Goal: Book appointment/travel/reservation

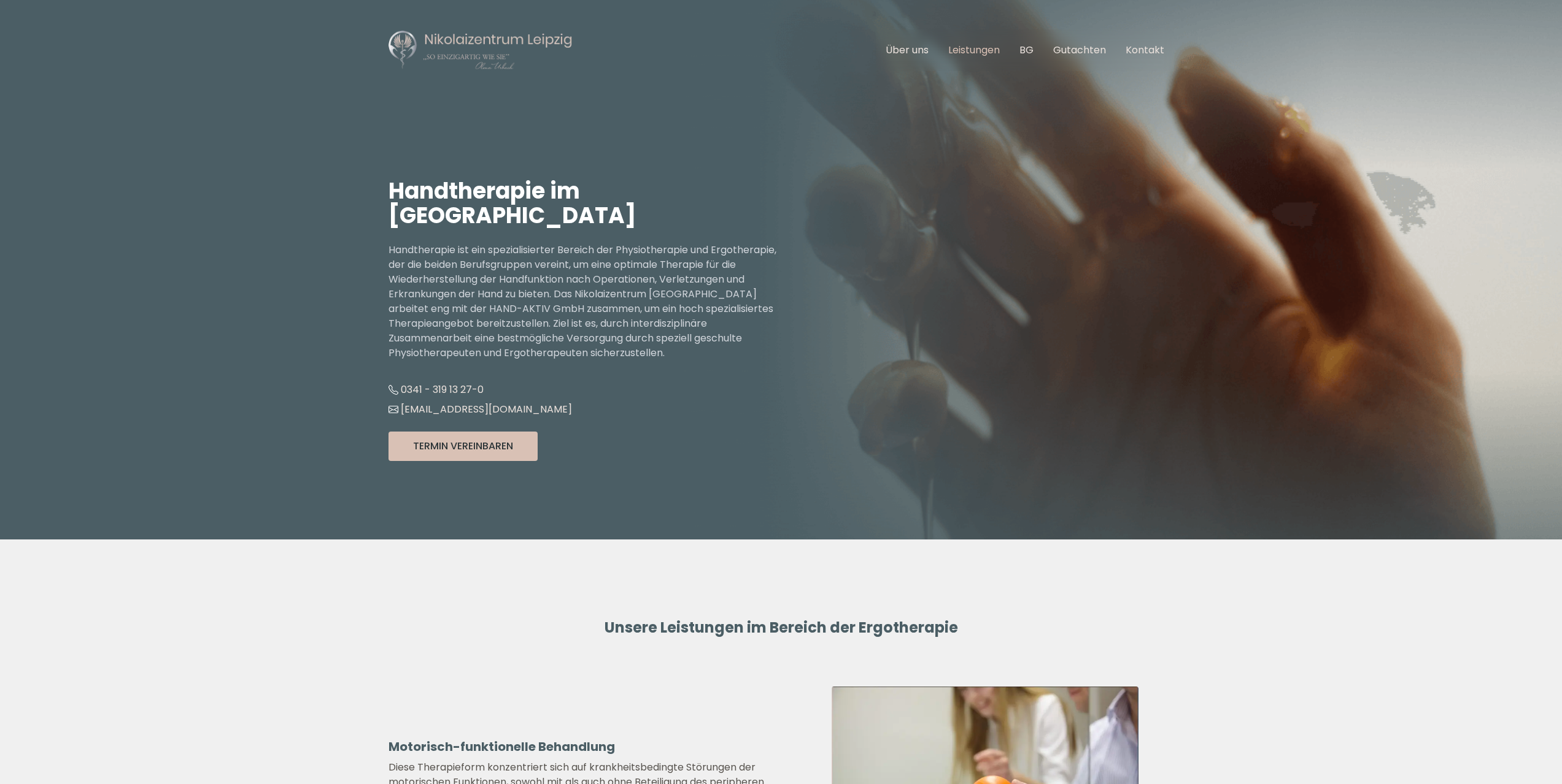
click at [986, 46] on link "Leistungen" at bounding box center [974, 50] width 52 height 14
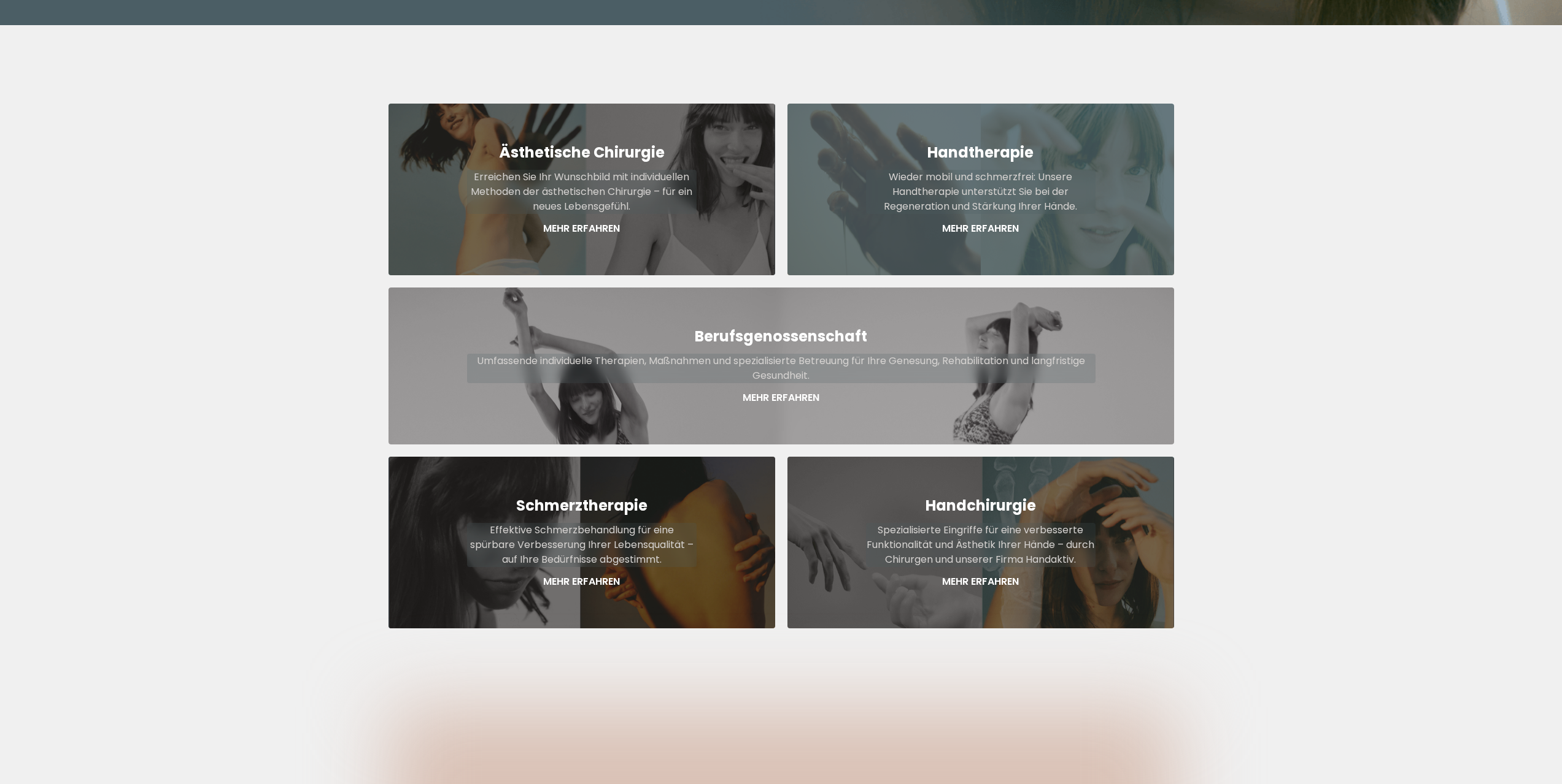
scroll to position [454, 0]
click at [971, 142] on strong "Handtherapie" at bounding box center [980, 152] width 106 height 20
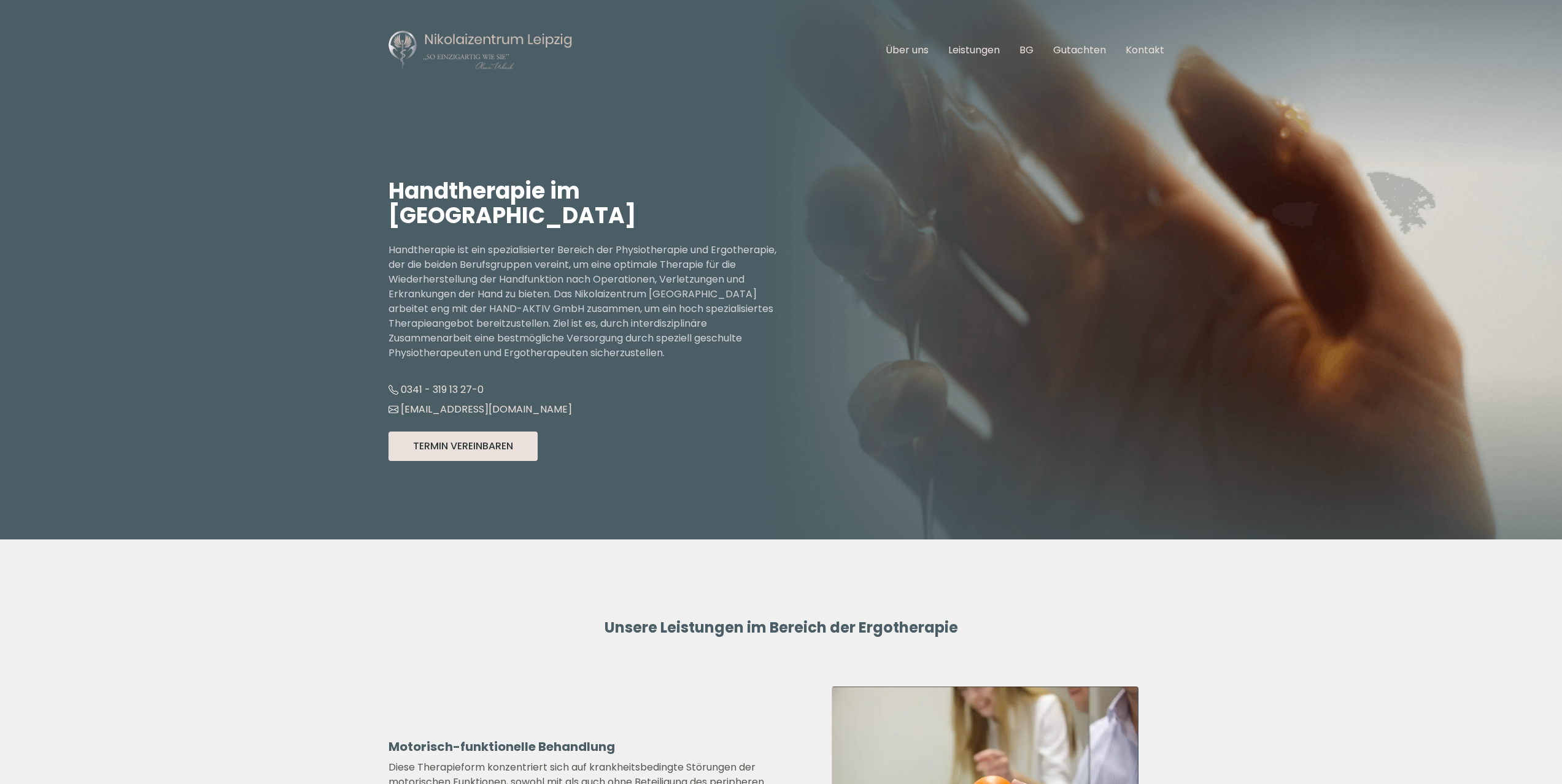
click at [507, 438] on button "Termin Vereinbaren" at bounding box center [463, 447] width 149 height 30
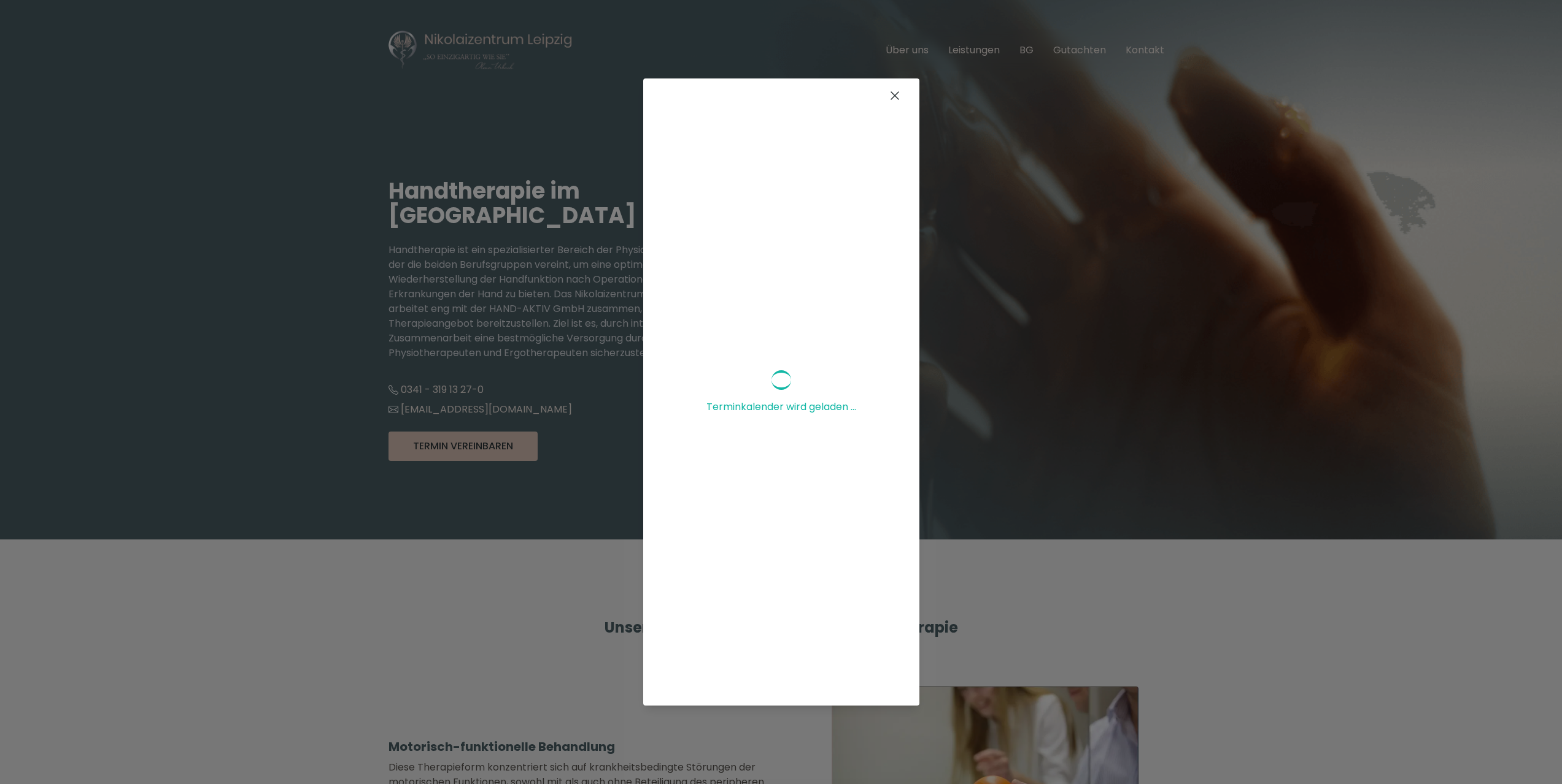
click at [888, 92] on icon at bounding box center [895, 95] width 15 height 15
